Goal: Task Accomplishment & Management: Use online tool/utility

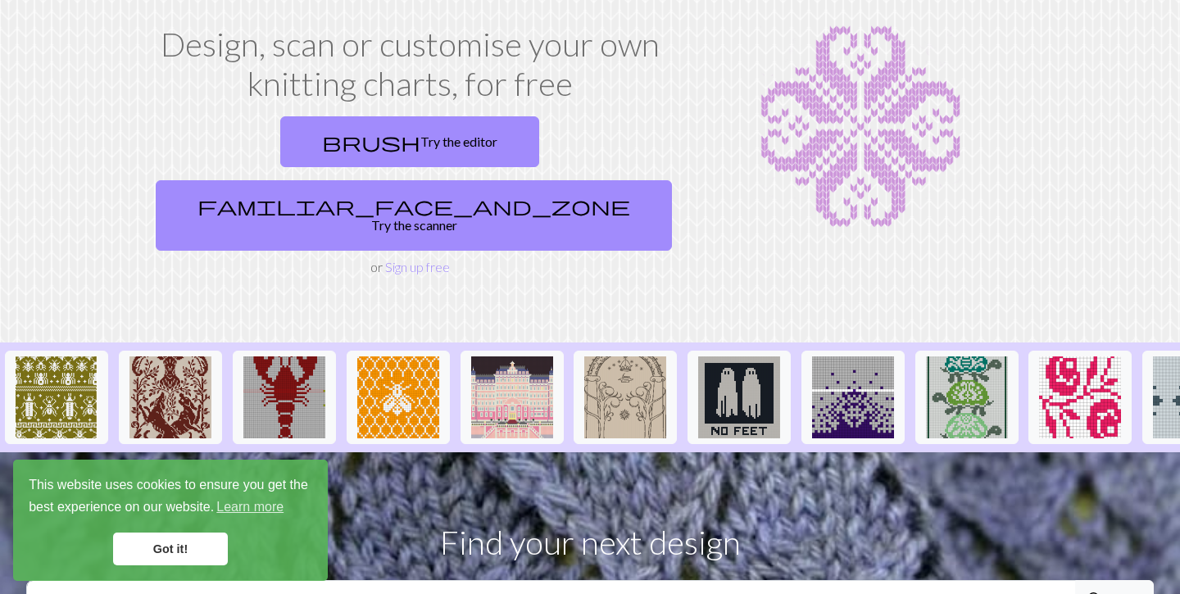
click at [139, 550] on link "Got it!" at bounding box center [170, 549] width 115 height 33
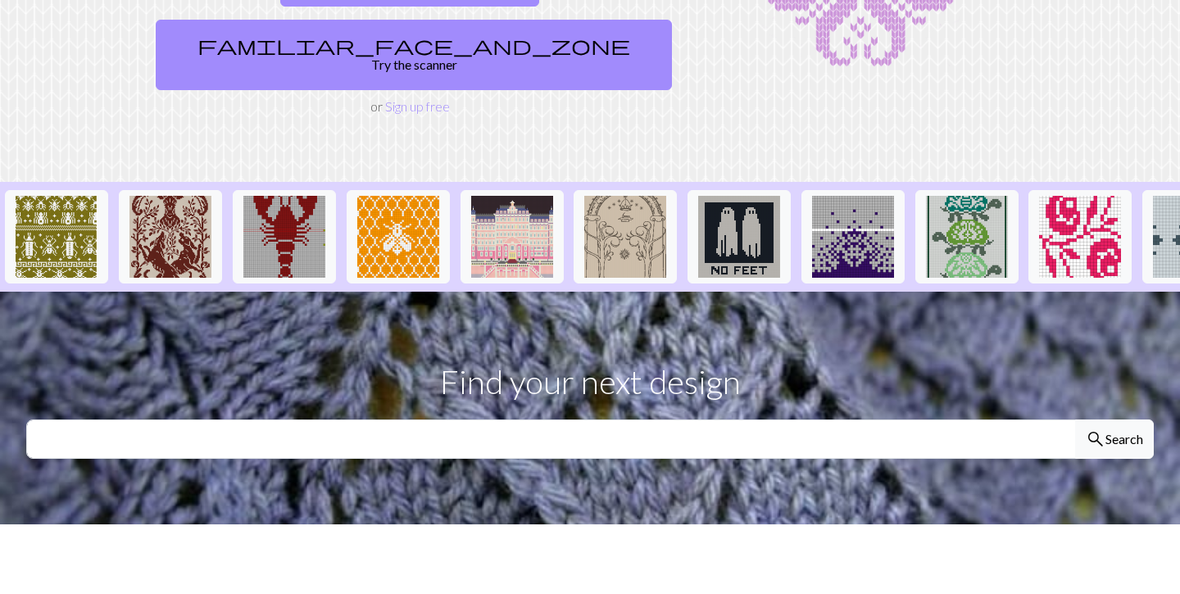
scroll to position [252, 0]
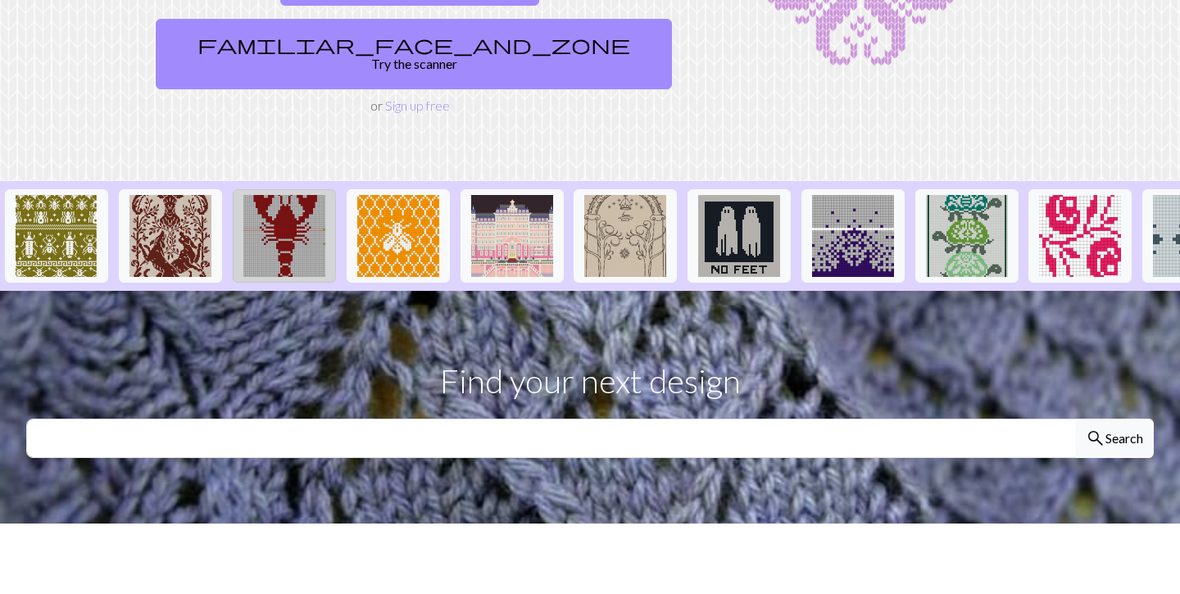
click at [293, 195] on img at bounding box center [284, 236] width 82 height 82
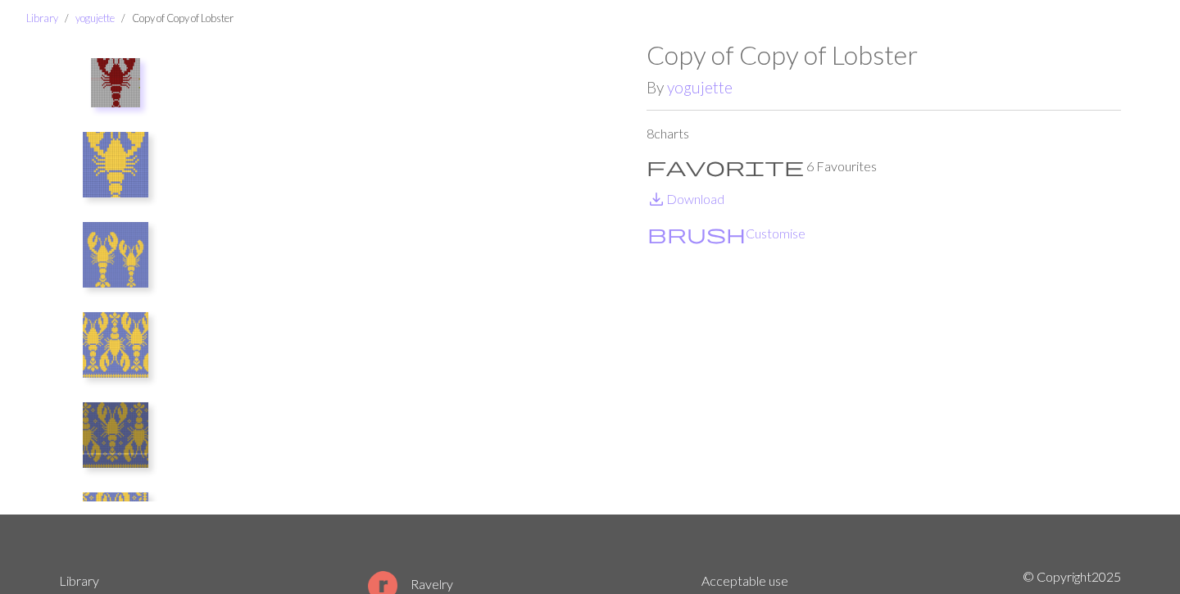
scroll to position [52, 0]
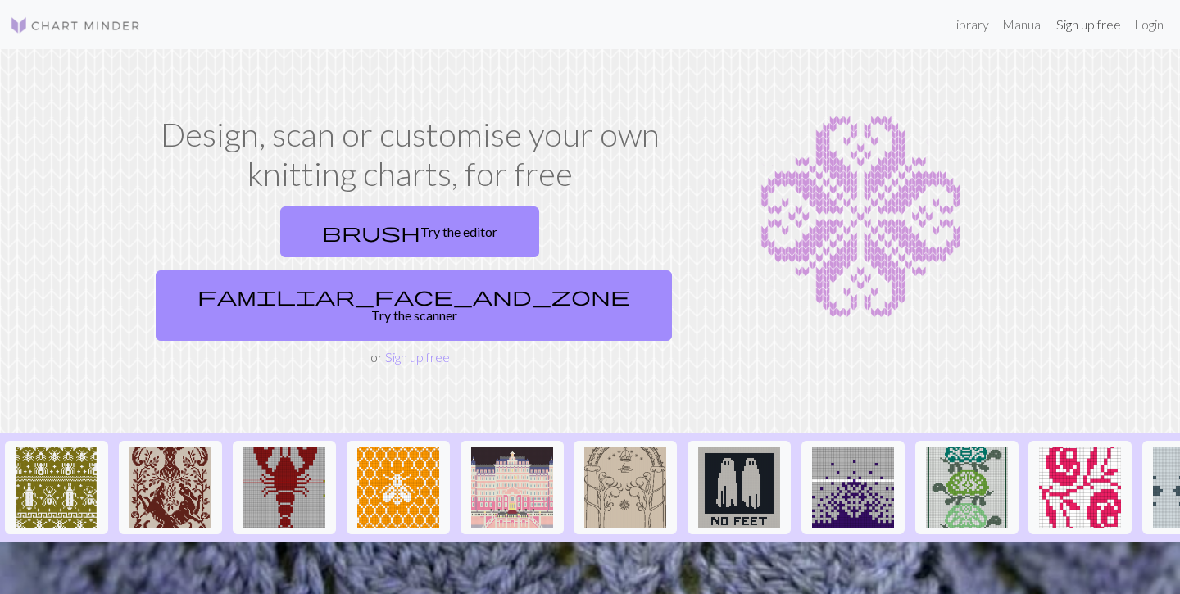
click at [1096, 30] on link "Sign up free" at bounding box center [1088, 24] width 78 height 33
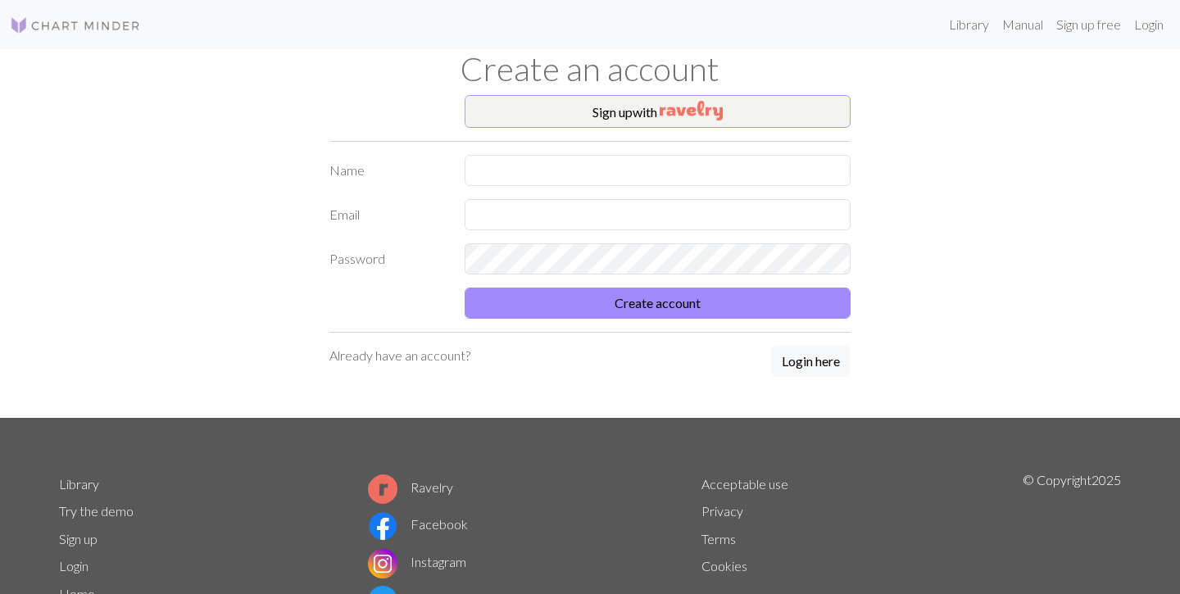
click at [648, 111] on button "Sign up with" at bounding box center [658, 111] width 386 height 33
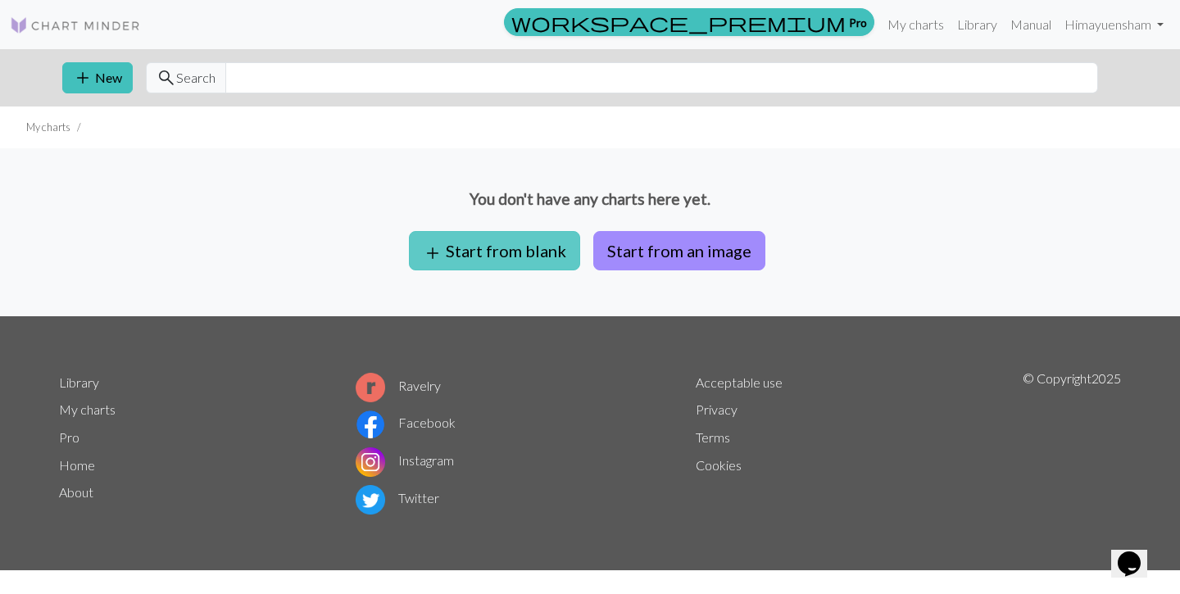
click at [557, 260] on button "add Start from blank" at bounding box center [494, 250] width 171 height 39
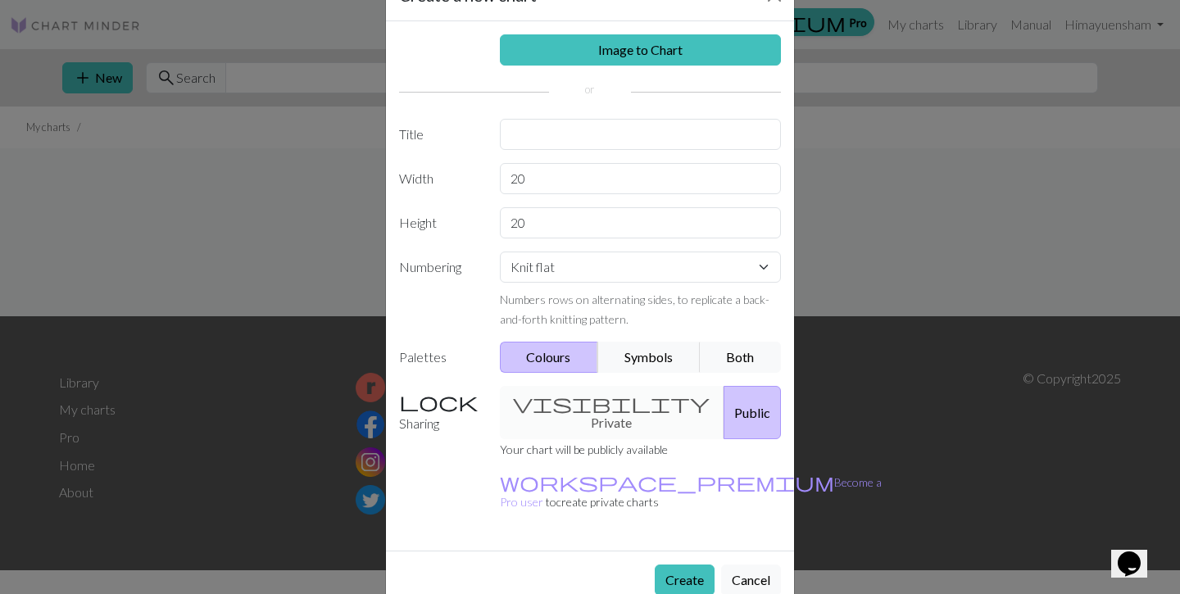
scroll to position [53, 0]
click at [642, 358] on button "Symbols" at bounding box center [648, 357] width 103 height 31
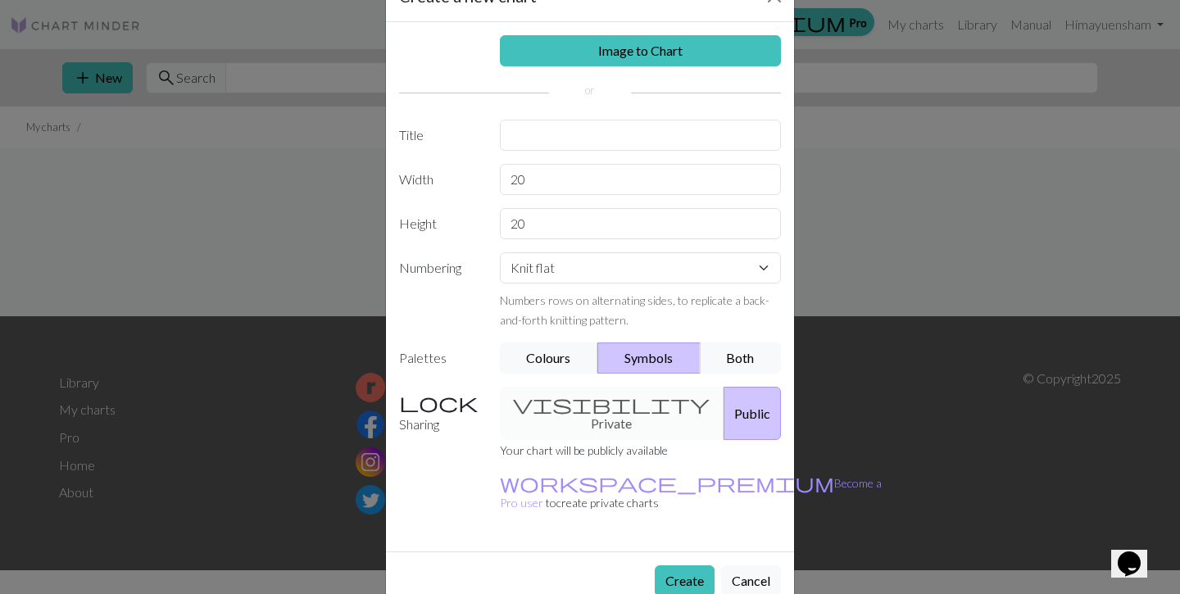
click at [642, 358] on button "Symbols" at bounding box center [648, 357] width 103 height 31
click at [557, 360] on button "Colours" at bounding box center [549, 357] width 99 height 31
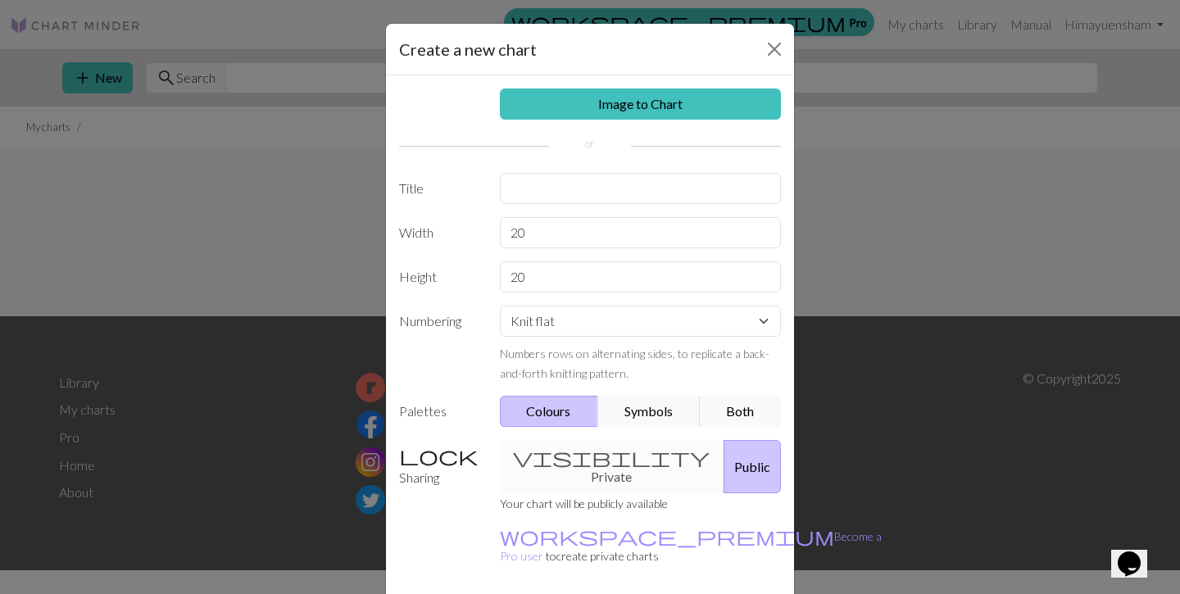
scroll to position [0, 0]
click at [773, 48] on button "Close" at bounding box center [774, 49] width 26 height 26
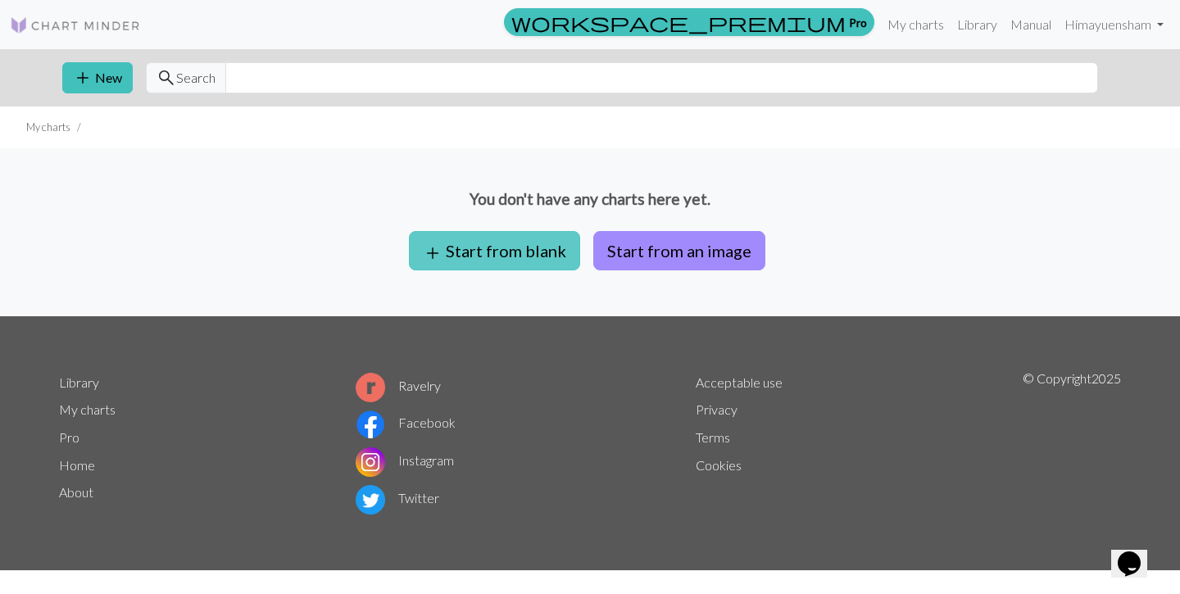
click at [515, 247] on button "add Start from blank" at bounding box center [494, 250] width 171 height 39
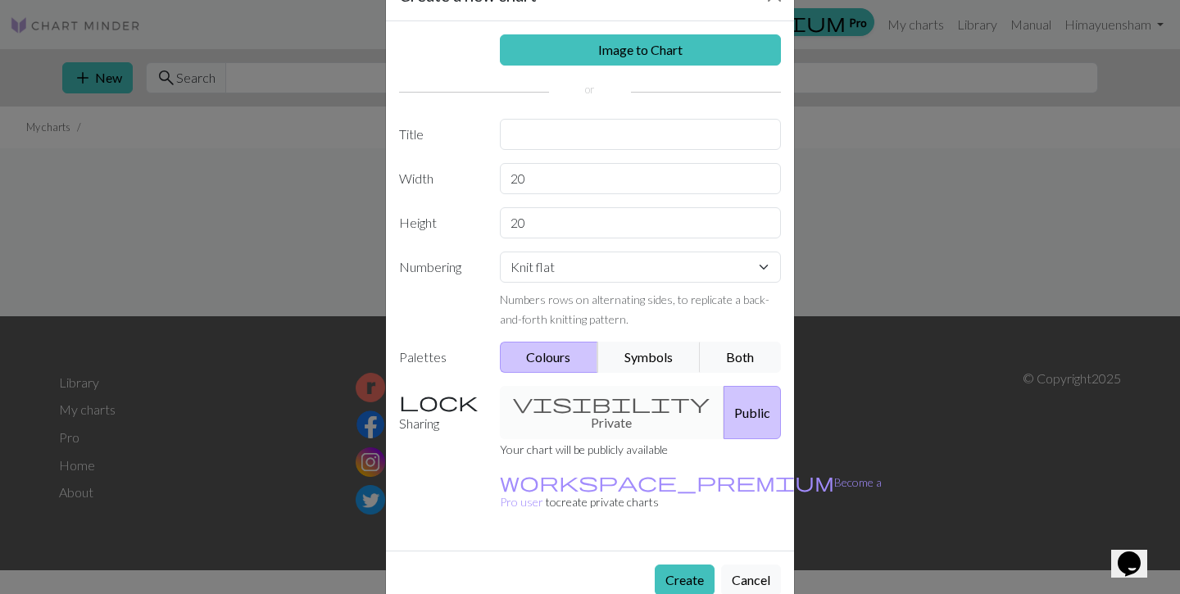
scroll to position [53, 0]
click at [691, 565] on button "Create" at bounding box center [685, 580] width 60 height 31
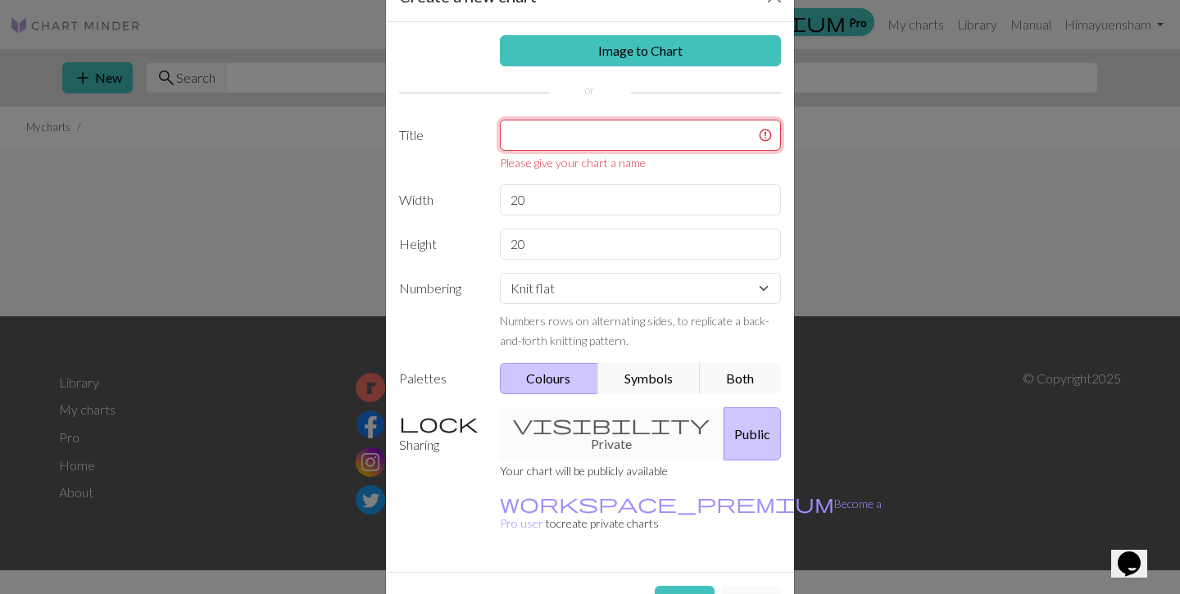
click at [668, 125] on input "text" at bounding box center [641, 135] width 282 height 31
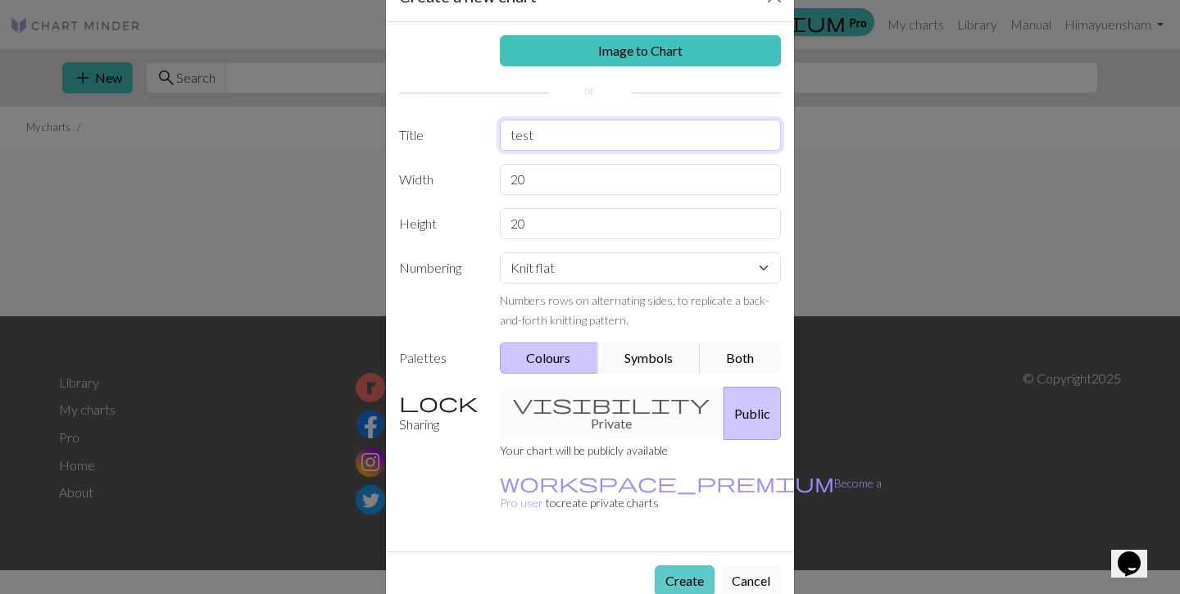
type input "test"
click at [690, 565] on button "Create" at bounding box center [685, 580] width 60 height 31
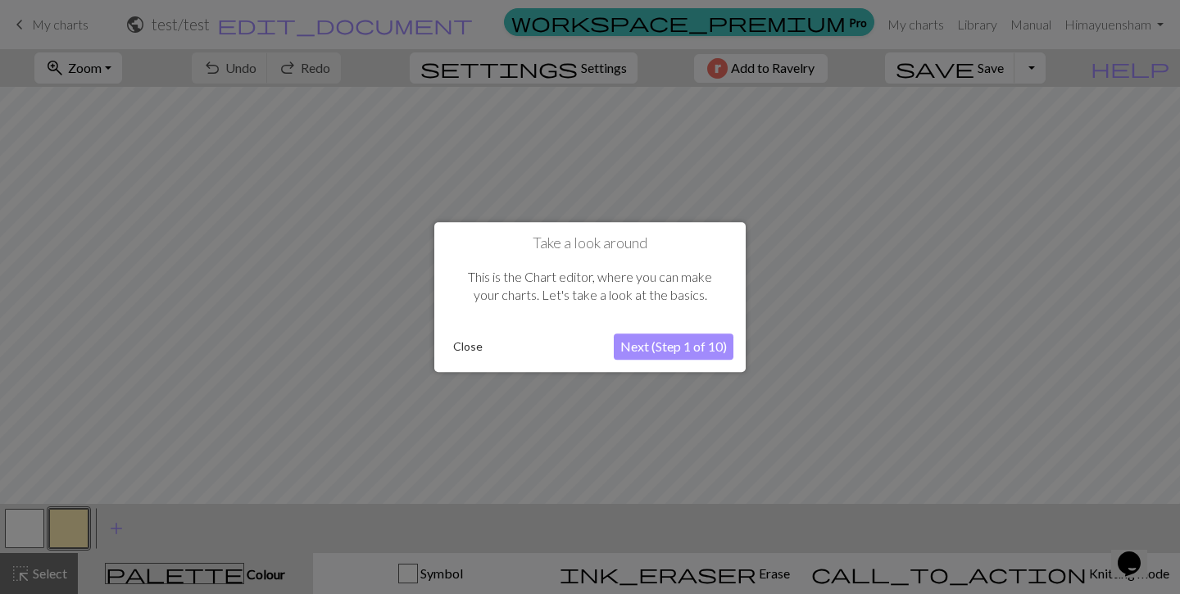
click at [664, 338] on button "Next (Step 1 of 10)" at bounding box center [674, 346] width 120 height 26
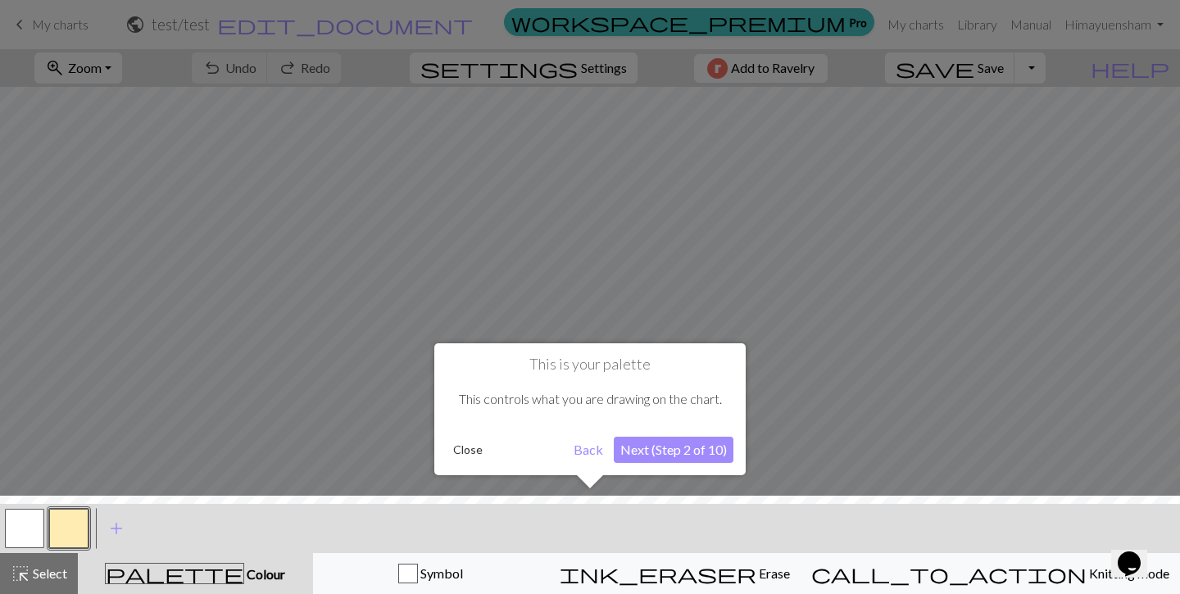
click at [116, 526] on div at bounding box center [590, 549] width 1196 height 107
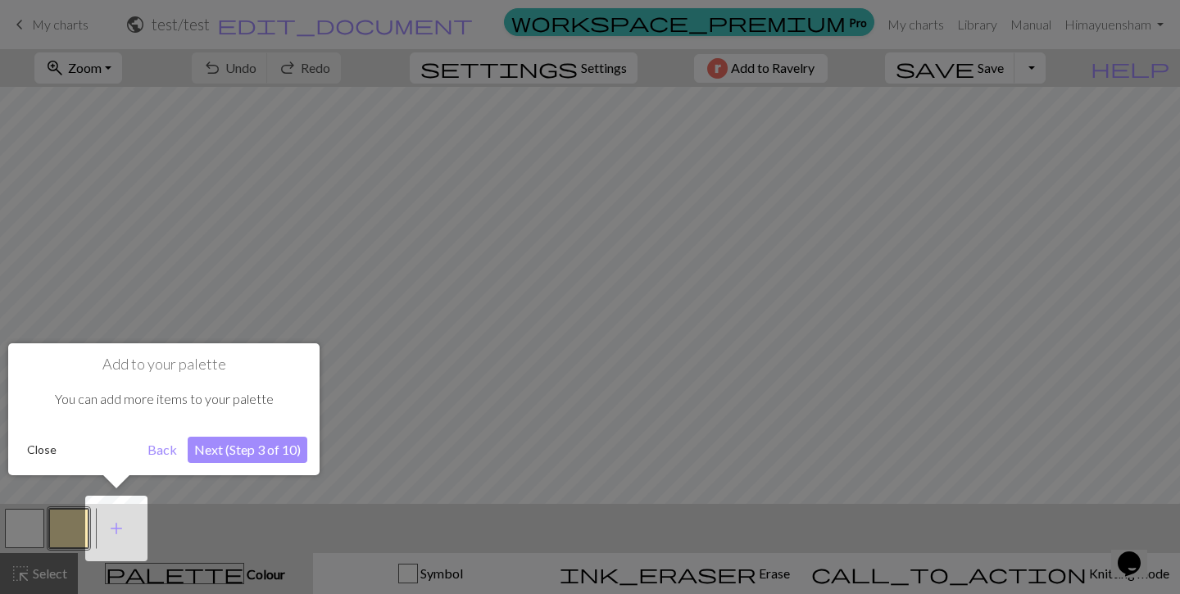
click at [223, 230] on div at bounding box center [590, 297] width 1180 height 594
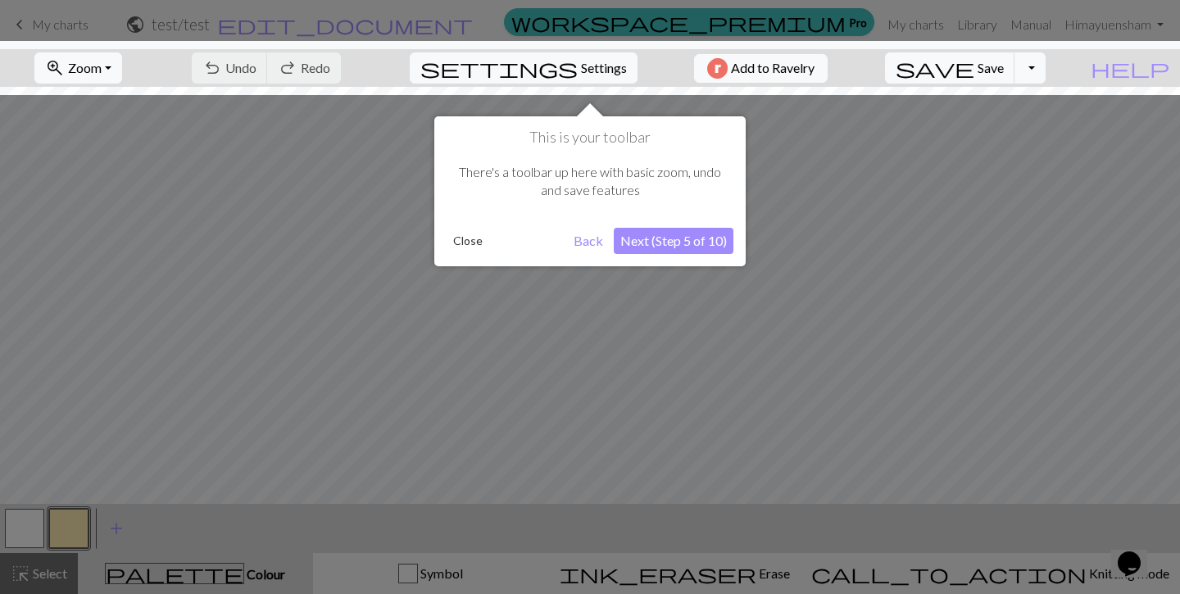
click at [686, 243] on button "Next (Step 5 of 10)" at bounding box center [674, 241] width 120 height 26
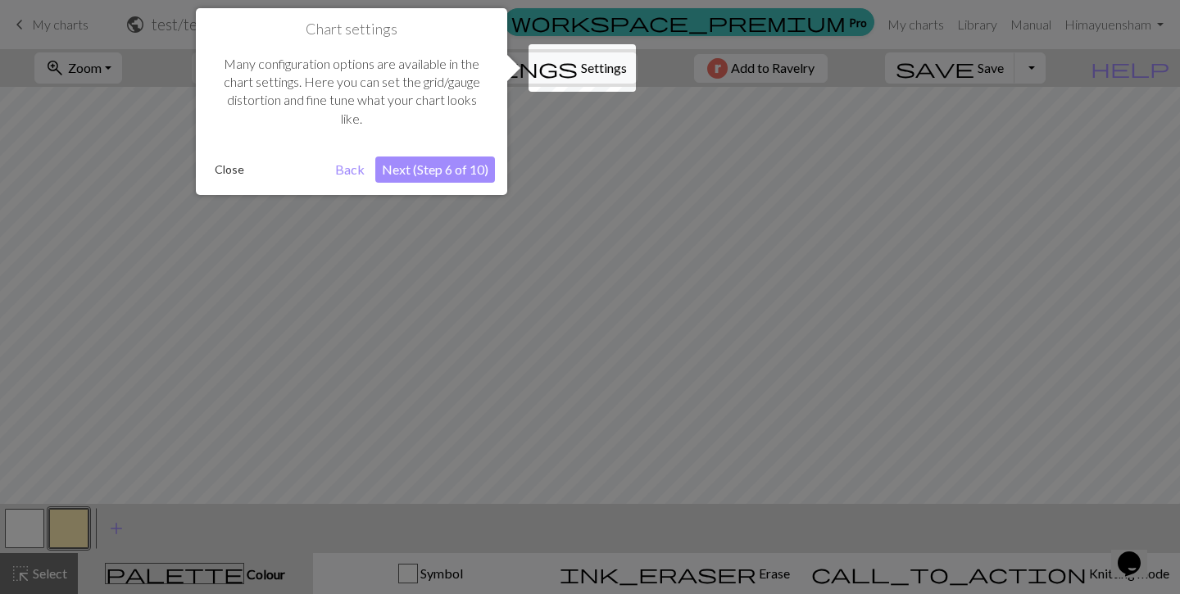
click at [433, 173] on button "Next (Step 6 of 10)" at bounding box center [435, 169] width 120 height 26
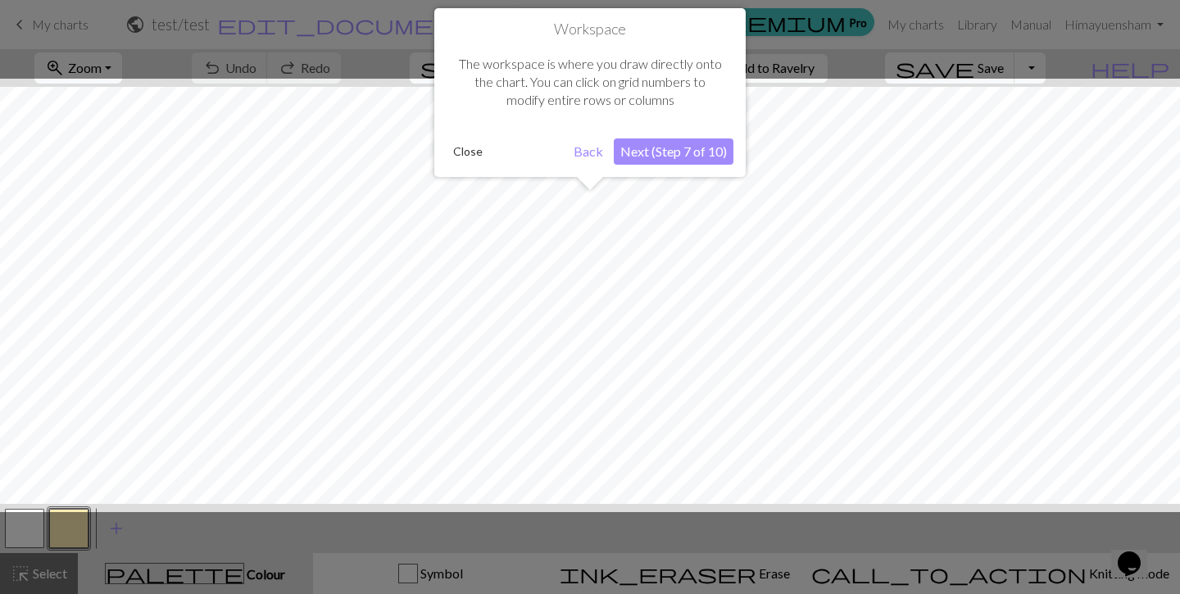
click at [661, 152] on button "Next (Step 7 of 10)" at bounding box center [674, 151] width 120 height 26
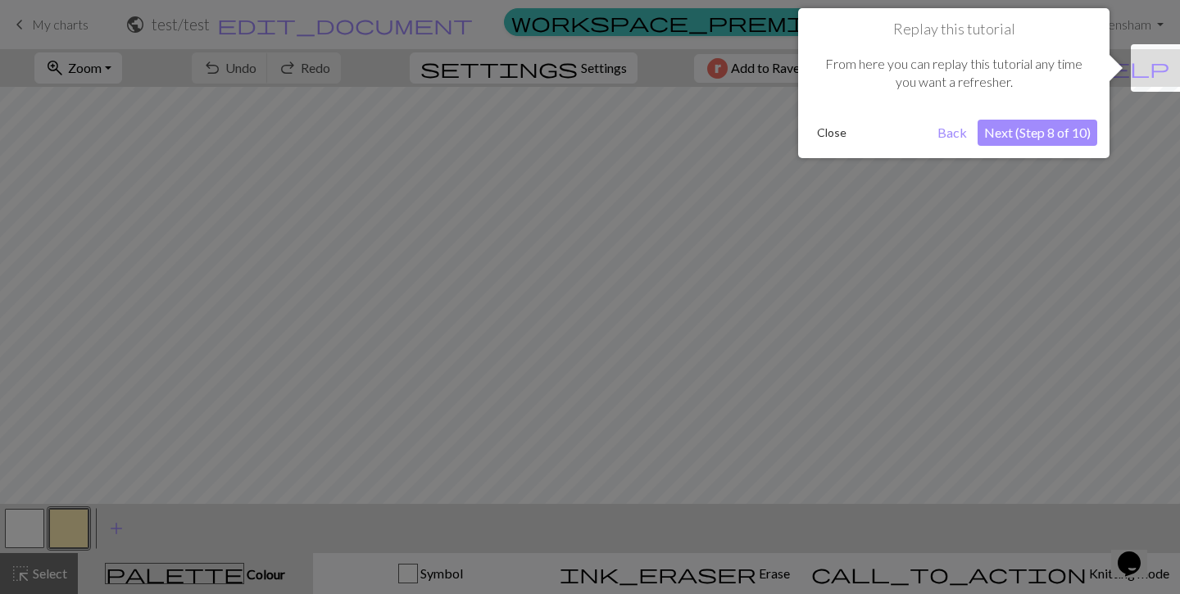
click at [1034, 136] on button "Next (Step 8 of 10)" at bounding box center [1037, 133] width 120 height 26
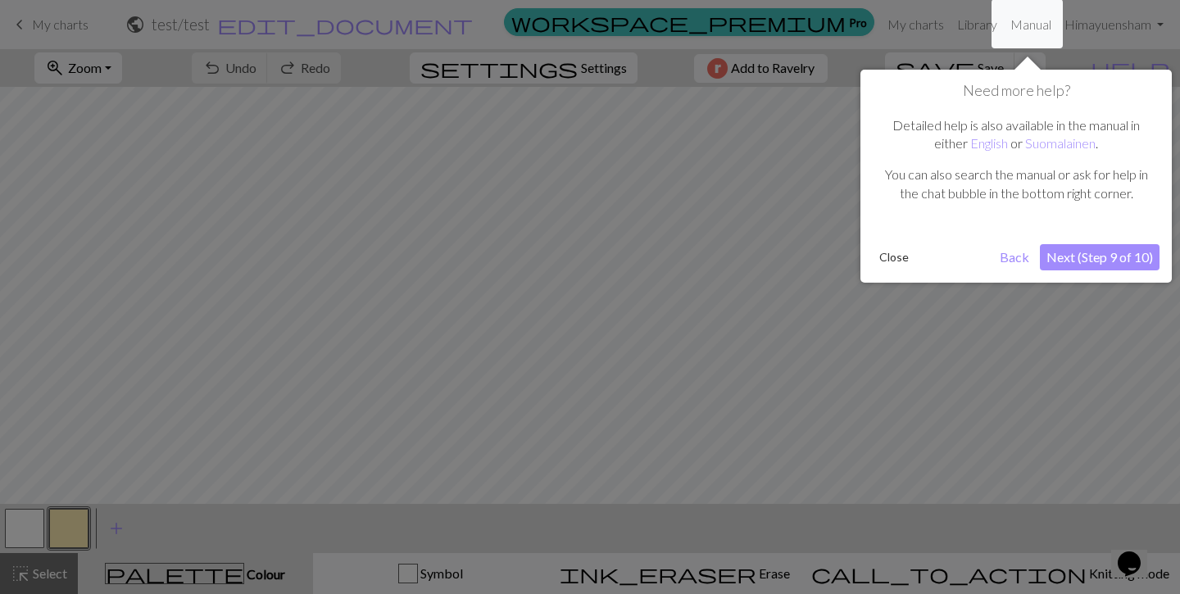
click at [1083, 260] on button "Next (Step 9 of 10)" at bounding box center [1100, 257] width 120 height 26
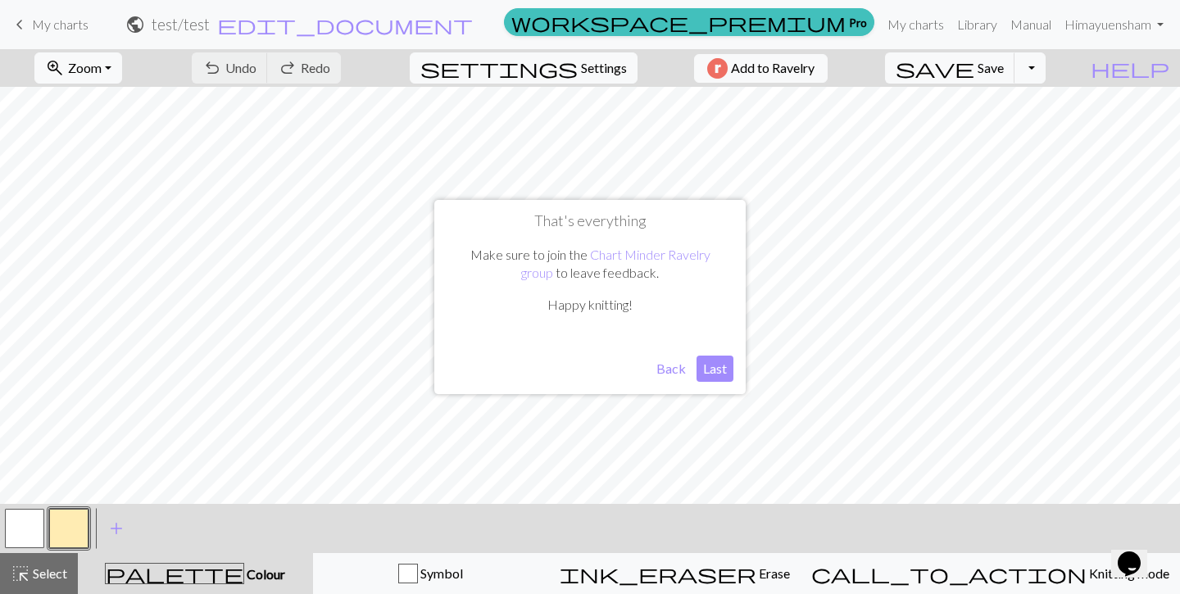
click at [705, 374] on button "Last" at bounding box center [714, 369] width 37 height 26
click at [74, 521] on button "button" at bounding box center [68, 528] width 39 height 39
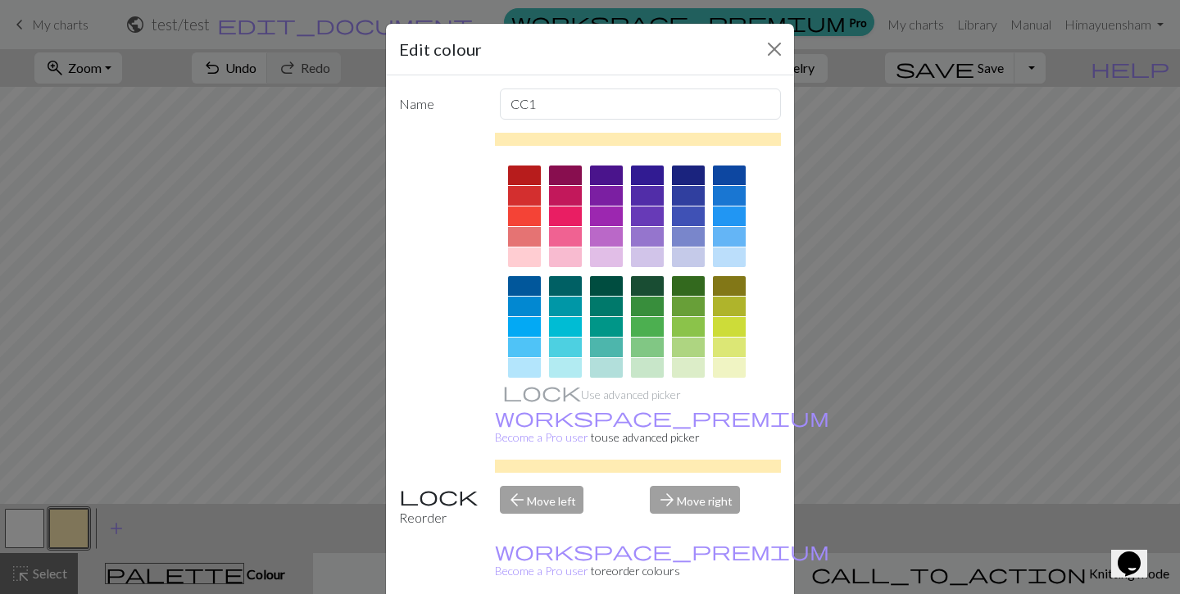
click at [193, 421] on div "Edit colour Name CC1 Use advanced picker workspace_premium Become a Pro user to…" at bounding box center [590, 297] width 1180 height 594
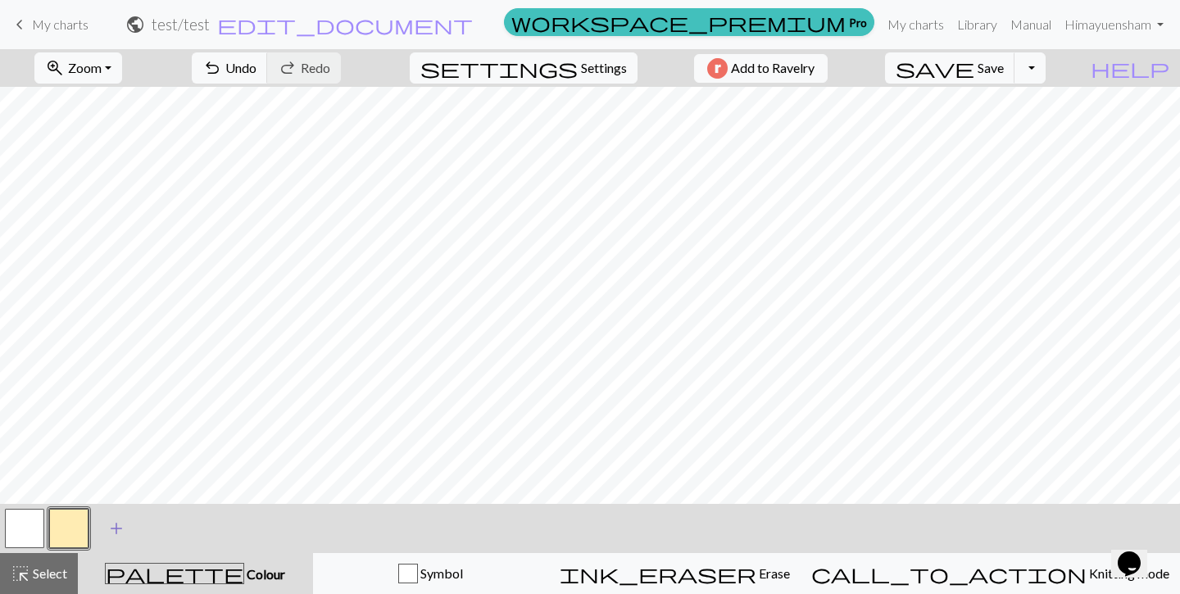
click at [116, 529] on span "add" at bounding box center [117, 528] width 20 height 23
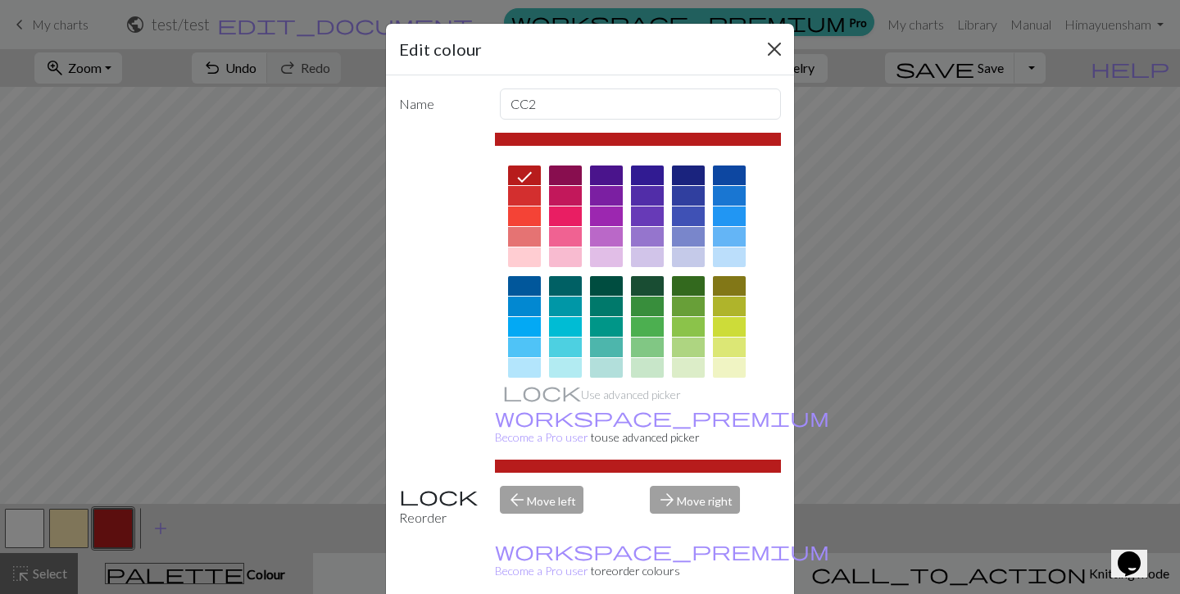
click at [782, 57] on button "Close" at bounding box center [774, 49] width 26 height 26
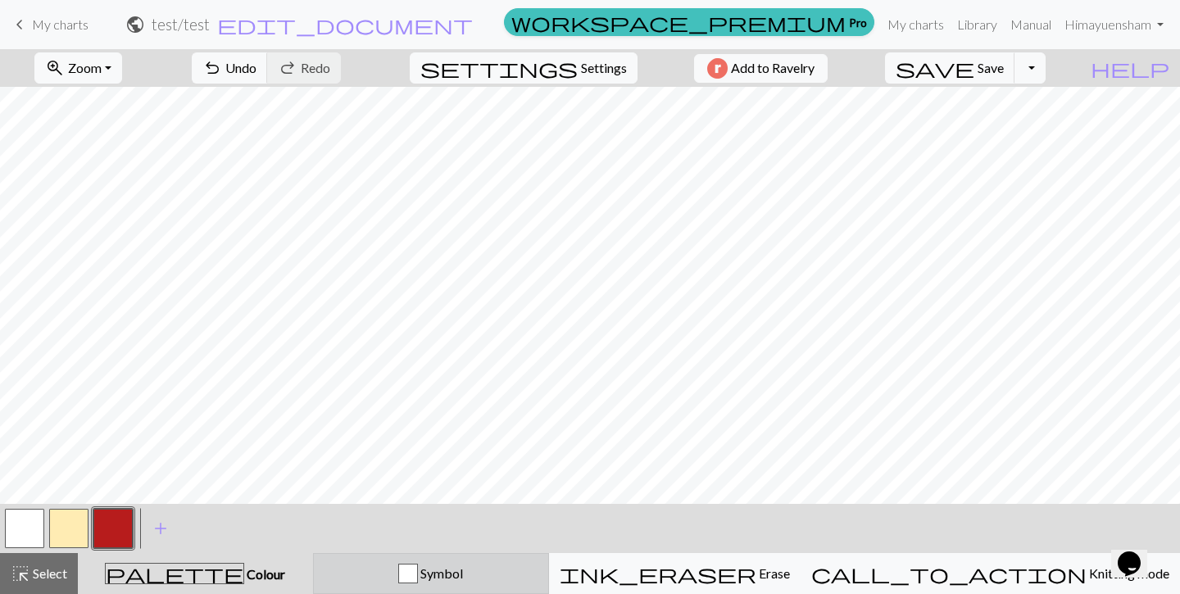
click at [538, 560] on button "Symbol" at bounding box center [431, 573] width 236 height 41
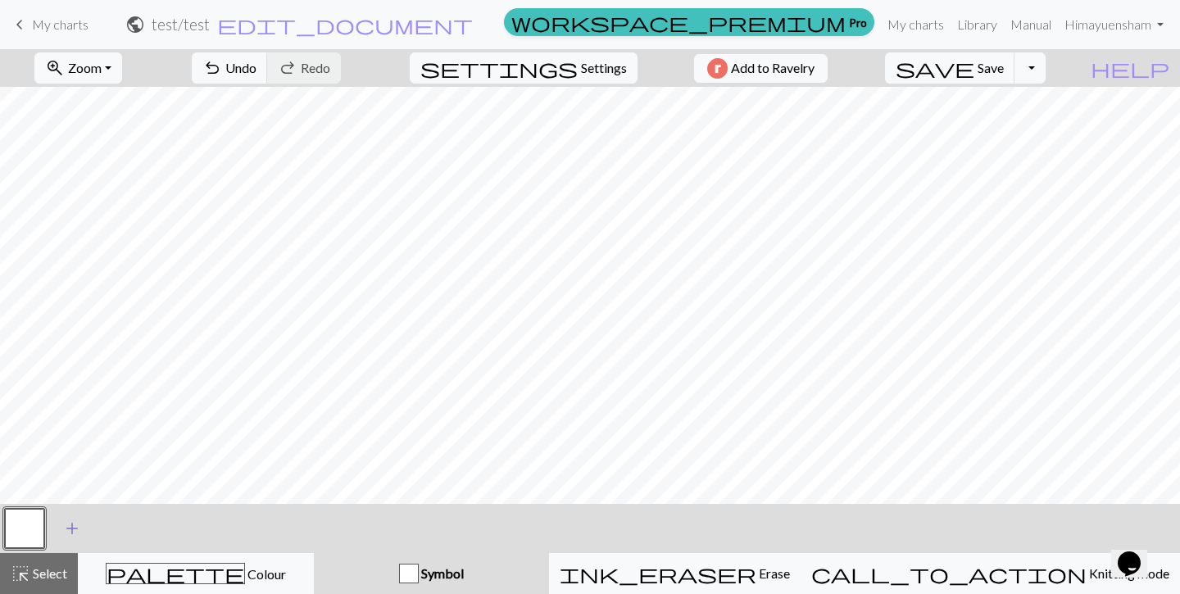
click at [66, 524] on span "add" at bounding box center [72, 528] width 20 height 23
click at [124, 528] on span "add" at bounding box center [117, 528] width 20 height 23
click at [122, 525] on button "button" at bounding box center [112, 528] width 39 height 39
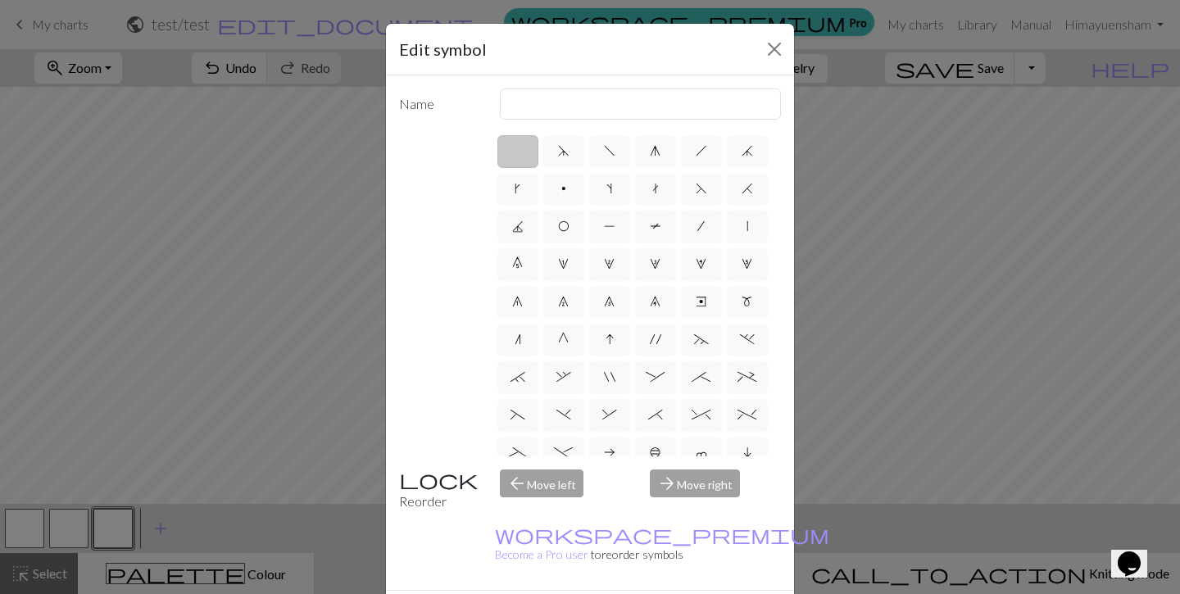
click at [302, 357] on div "Edit symbol Name d f g h j k p s t F H J O P T / | 0 1 2 3 4 5 6 7 8 9 e m n G …" at bounding box center [590, 297] width 1180 height 594
